Goal: Information Seeking & Learning: Find specific page/section

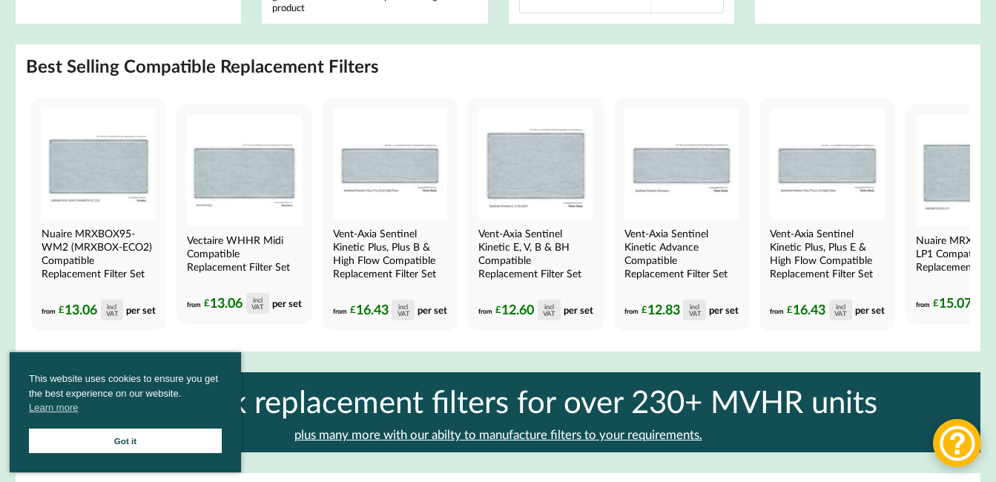
scroll to position [1260, 0]
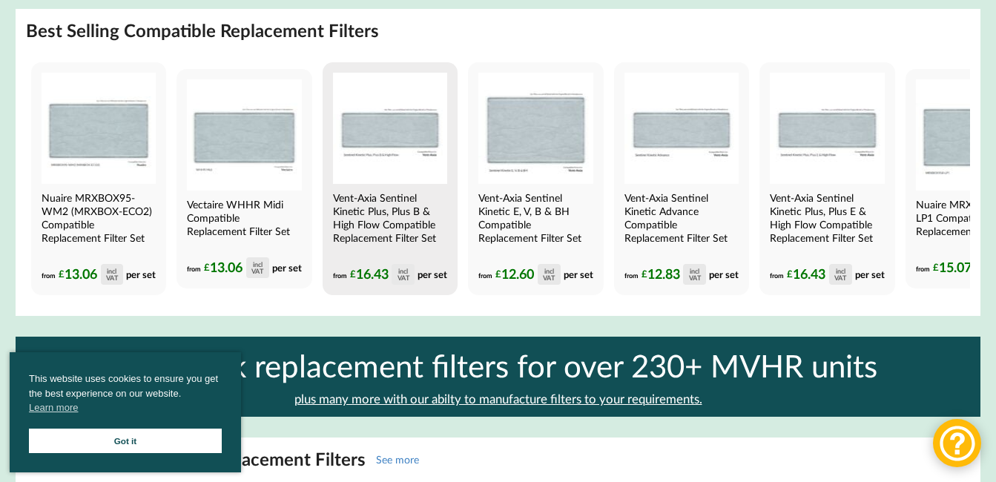
click at [368, 201] on h4 "Vent-Axia Sentinel Kinetic Plus, Plus B & High Flow Compatible Replacement Filt…" at bounding box center [388, 217] width 111 height 53
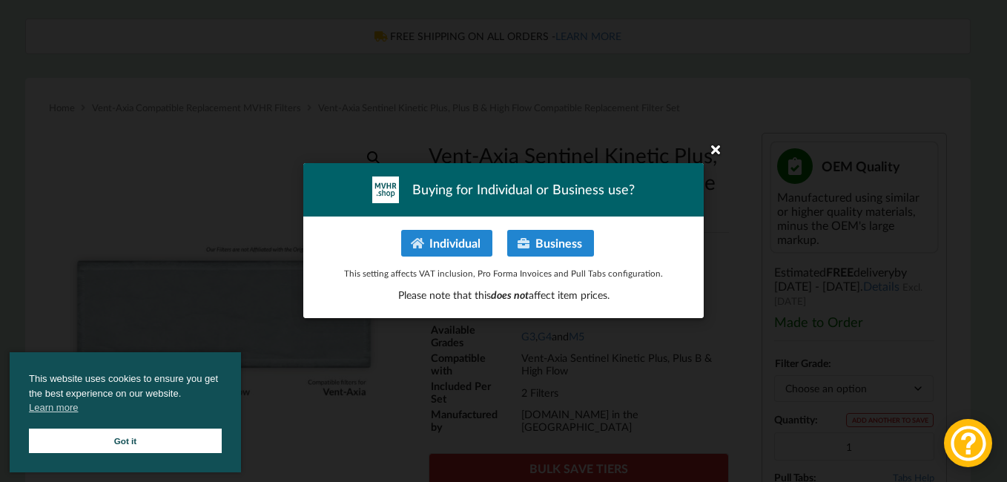
click at [715, 143] on icon at bounding box center [716, 149] width 24 height 24
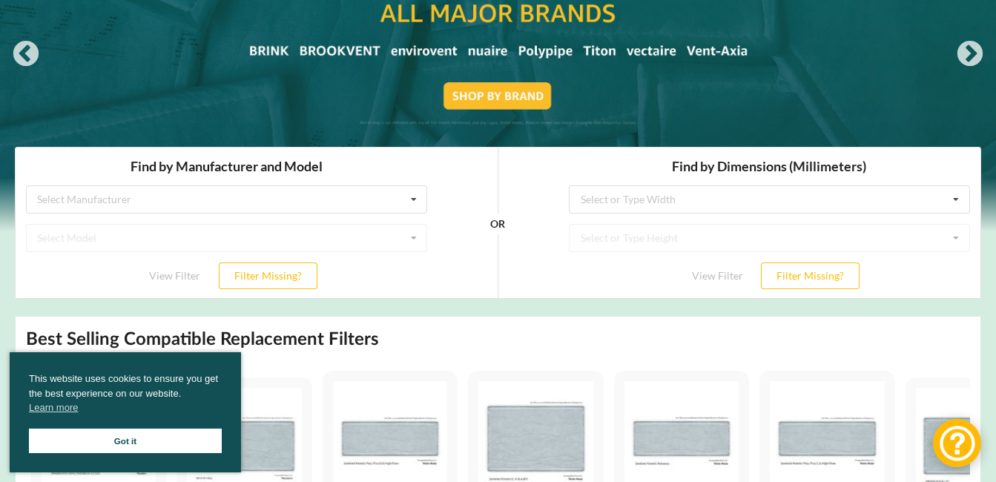
scroll to position [222, 0]
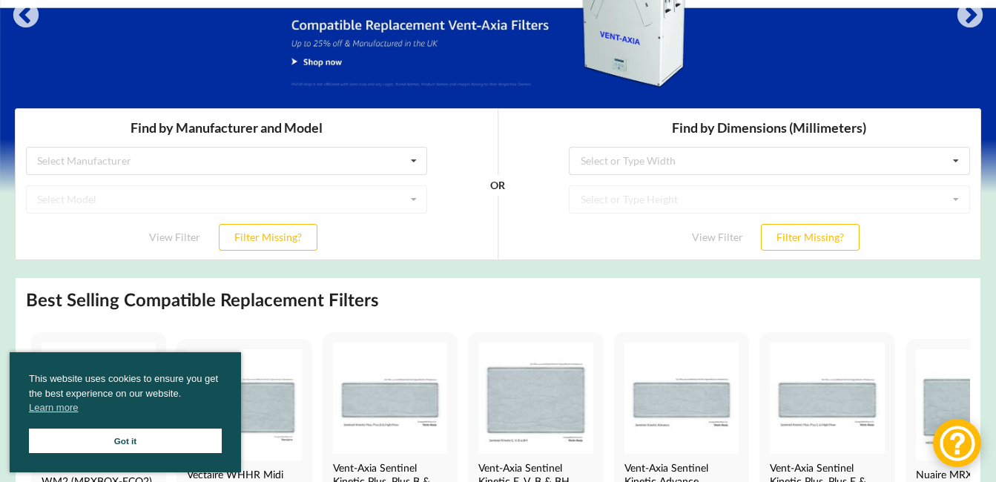
click at [945, 194] on div "Select or Type Height No results found." at bounding box center [769, 199] width 401 height 28
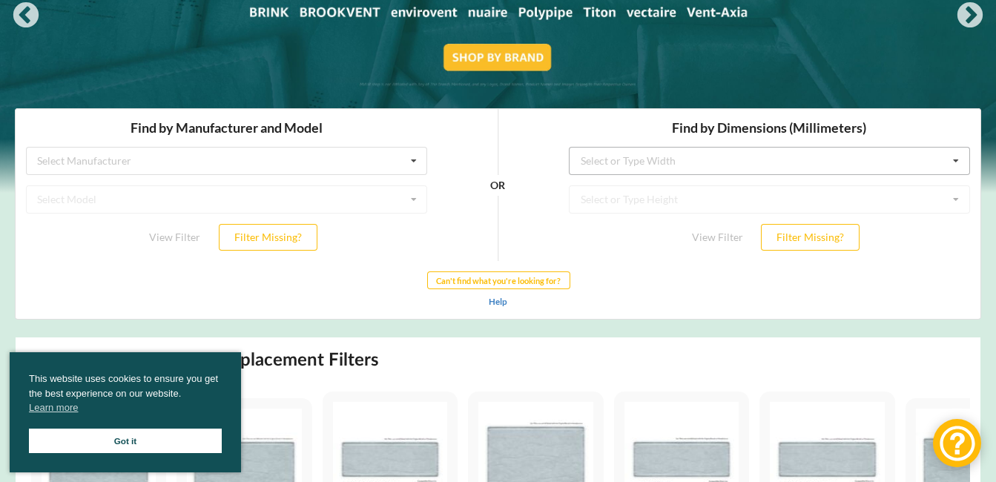
click at [950, 154] on icon at bounding box center [955, 161] width 22 height 27
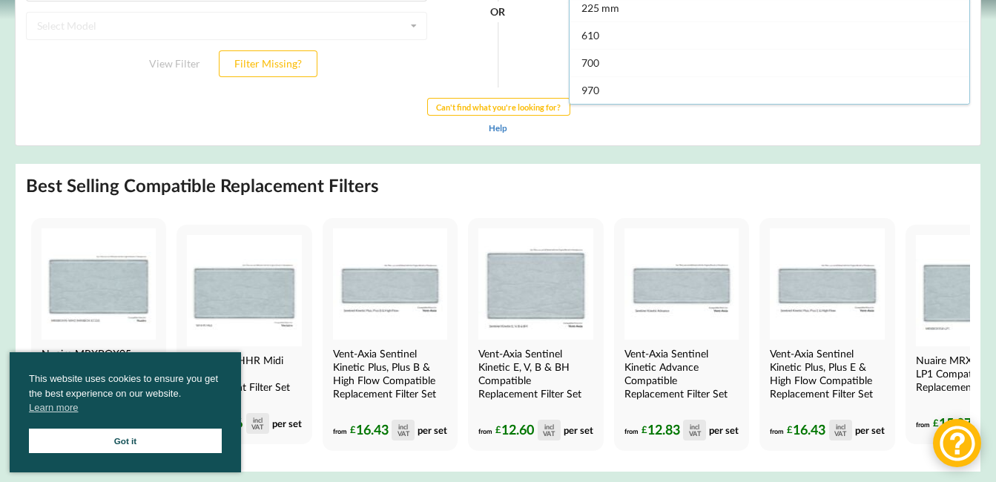
scroll to position [297, 0]
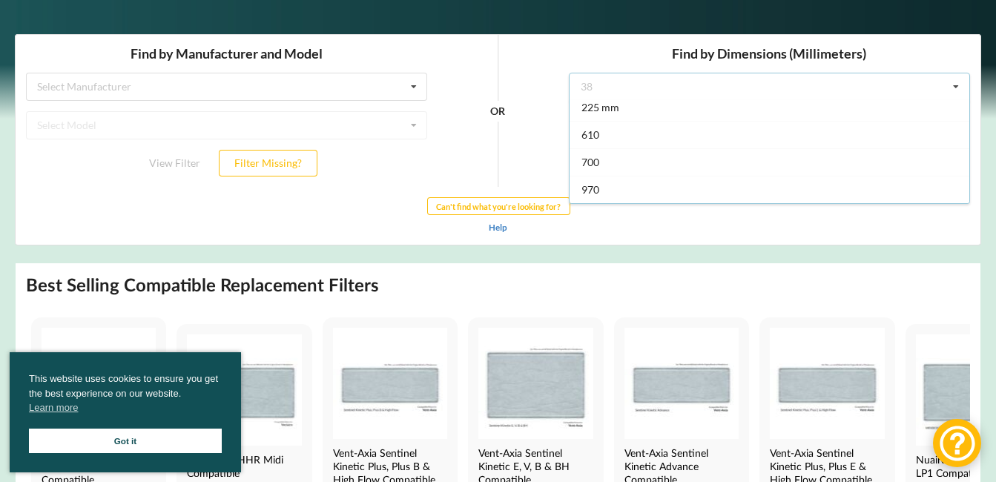
click at [595, 55] on h3 "Find by Dimensions (Millimeters)" at bounding box center [769, 53] width 401 height 17
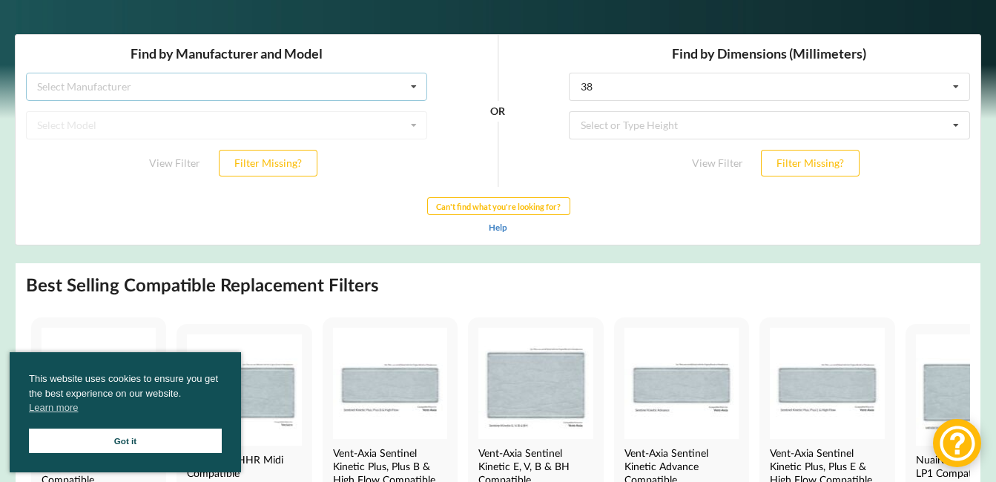
click at [417, 85] on icon at bounding box center [414, 86] width 22 height 27
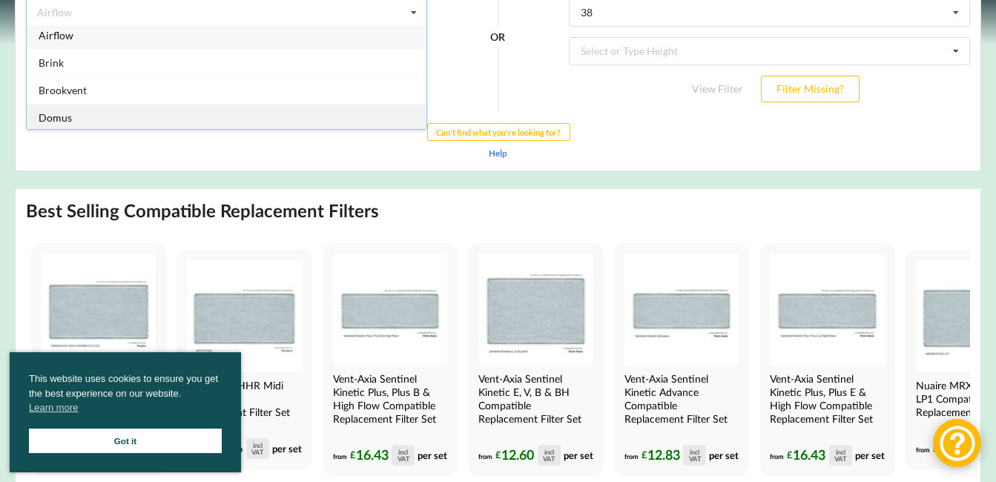
scroll to position [0, 0]
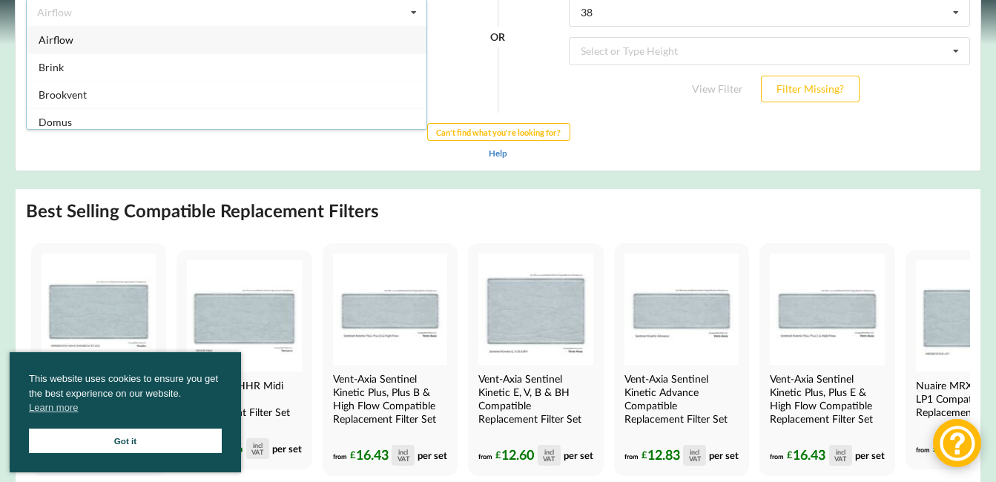
click at [415, 11] on icon at bounding box center [414, 13] width 22 height 27
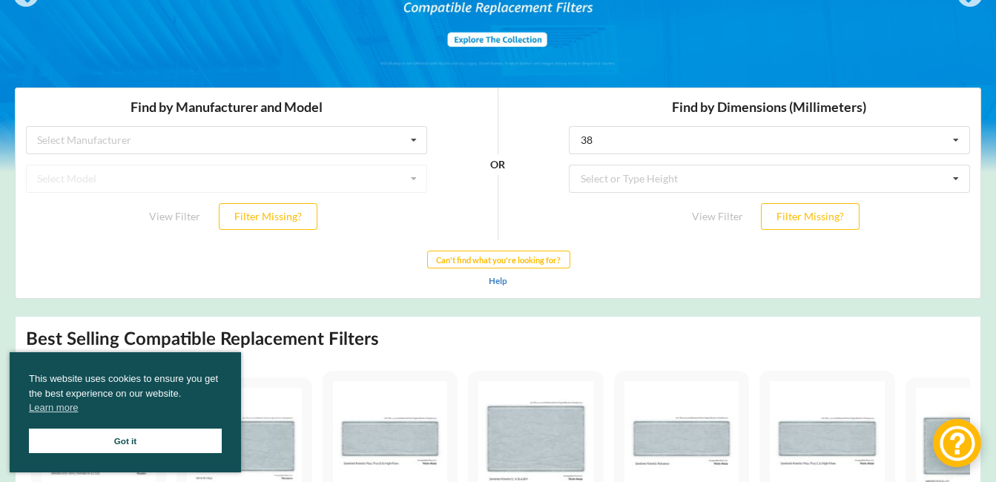
scroll to position [222, 0]
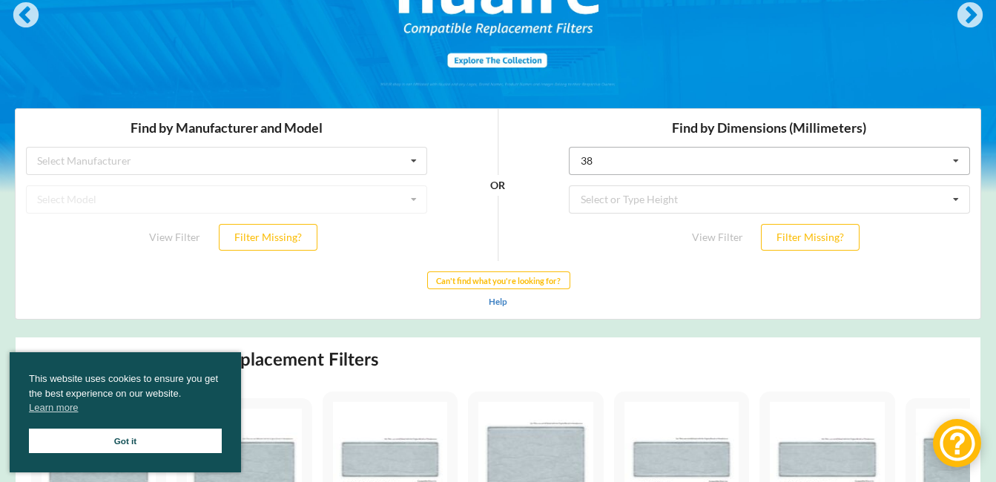
click at [960, 161] on icon at bounding box center [955, 161] width 22 height 27
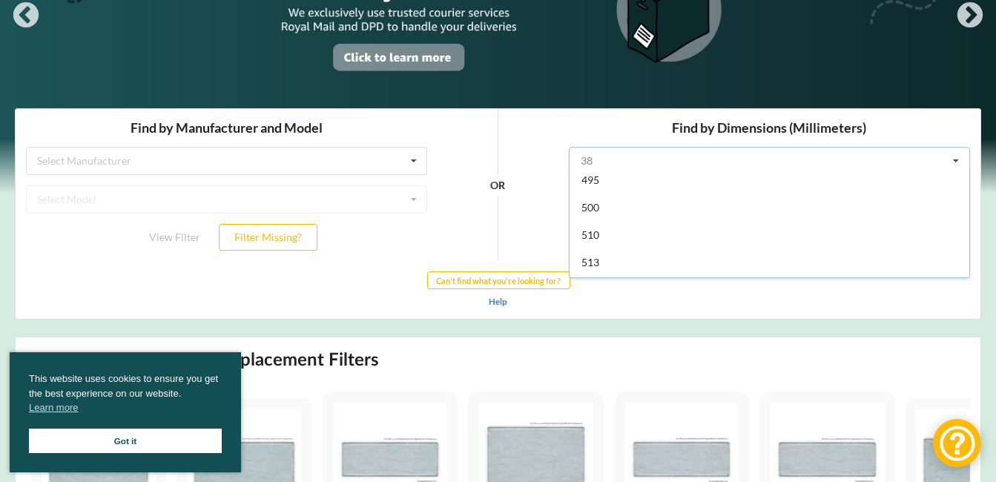
scroll to position [2150, 0]
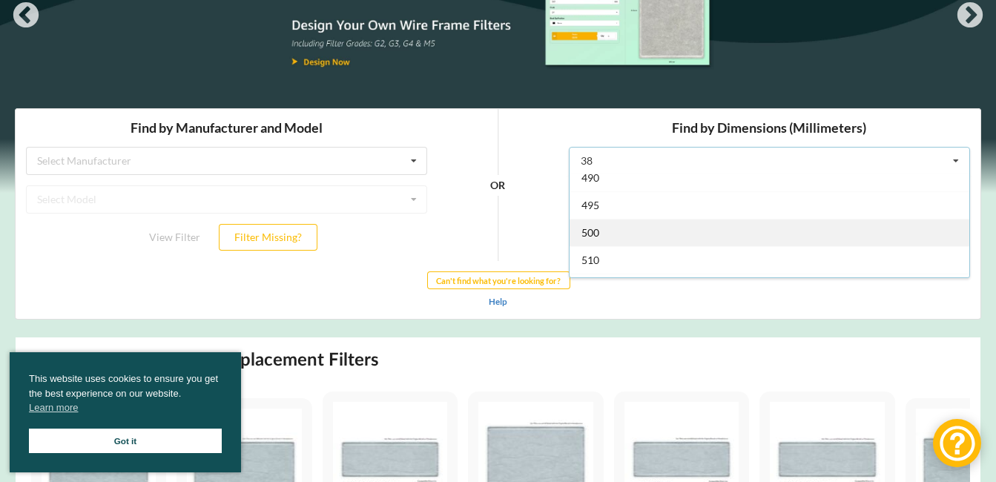
click at [648, 231] on div "500" at bounding box center [769, 232] width 400 height 27
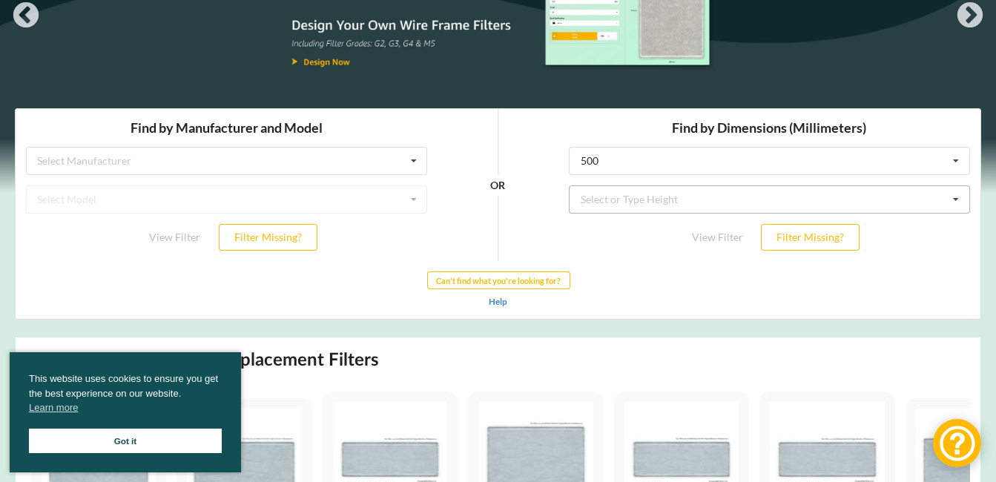
click at [959, 203] on icon at bounding box center [955, 199] width 22 height 27
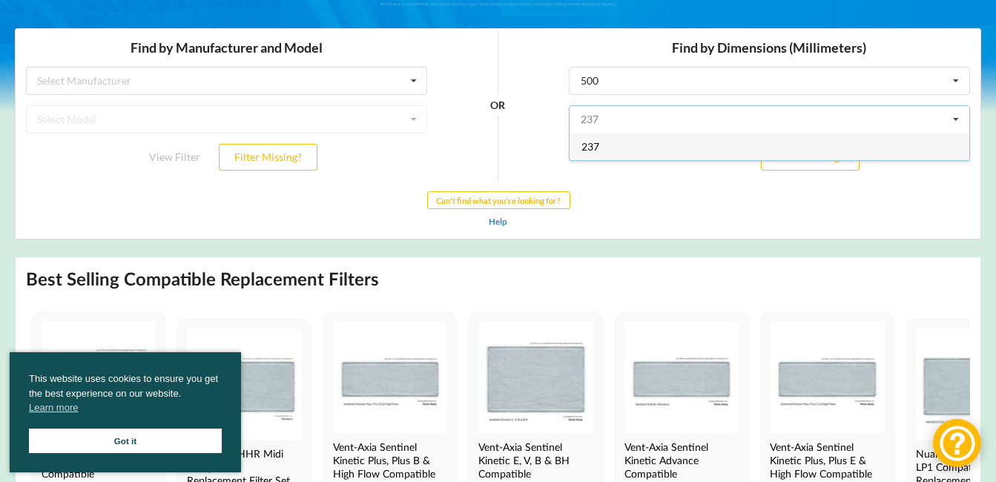
scroll to position [297, 0]
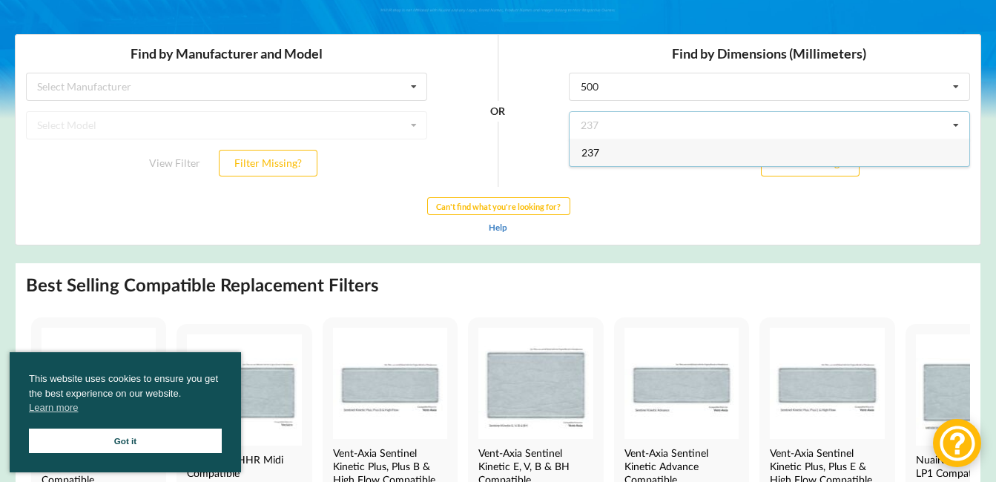
click at [546, 88] on div "OR" at bounding box center [497, 111] width 121 height 152
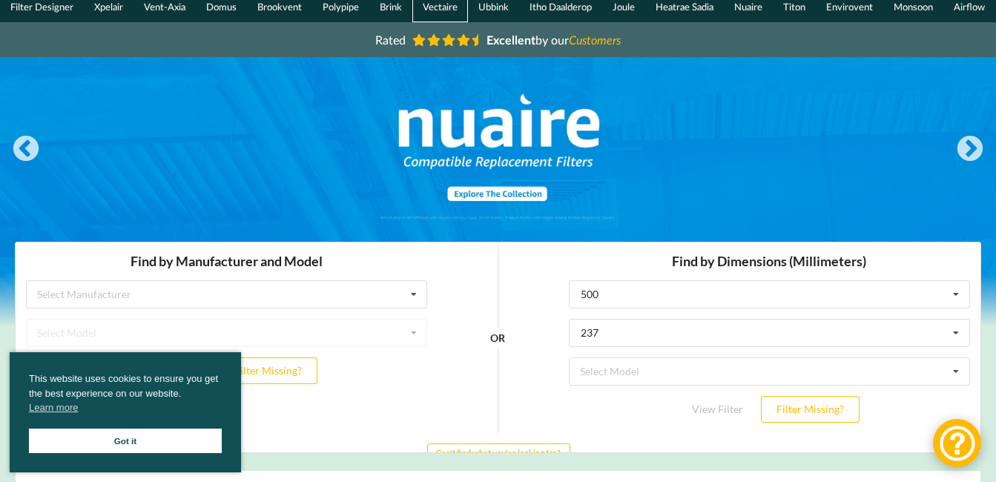
scroll to position [0, 0]
